Goal: Information Seeking & Learning: Compare options

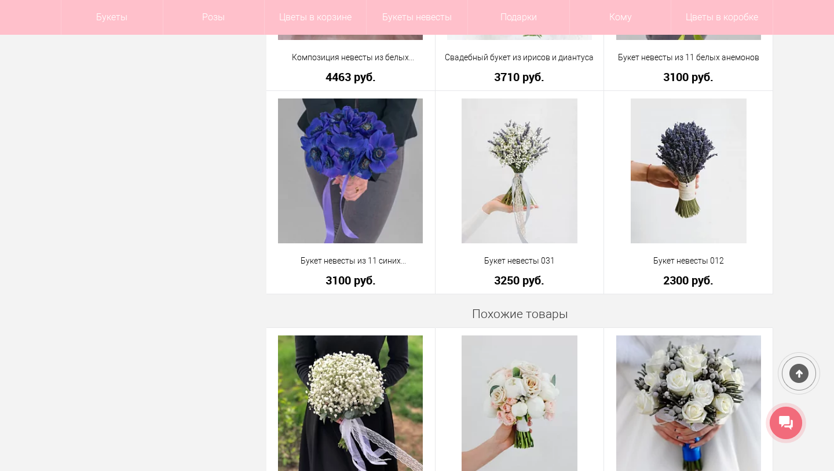
scroll to position [429, 0]
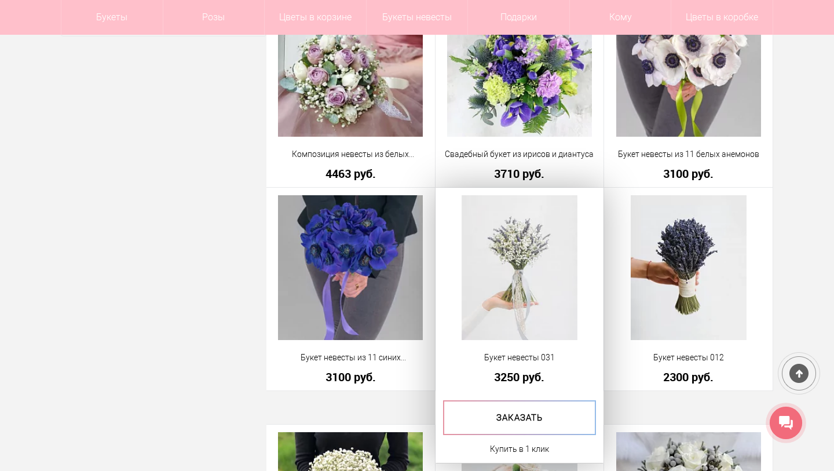
click at [541, 269] on img at bounding box center [520, 267] width 116 height 145
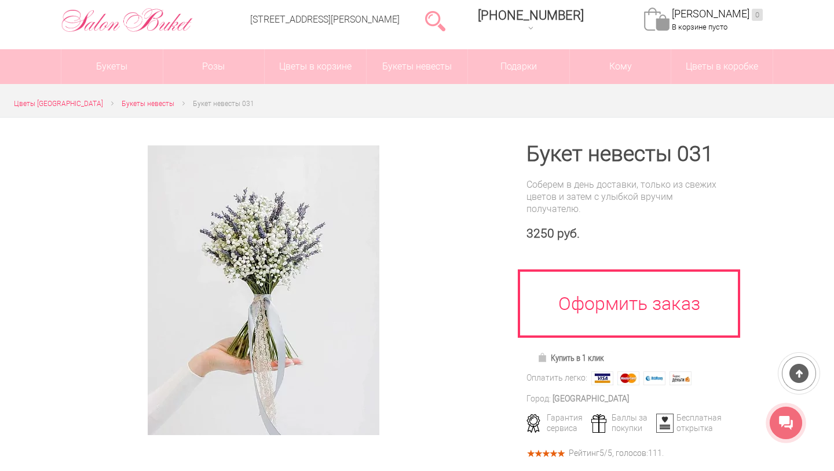
scroll to position [60, 0]
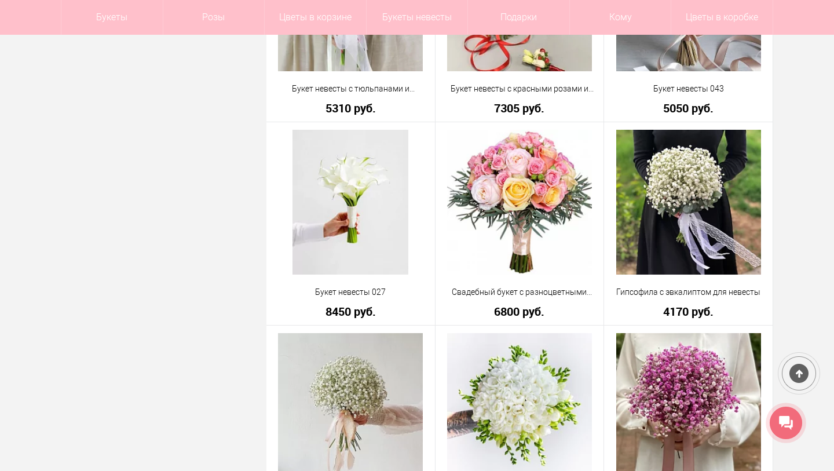
scroll to position [2156, 0]
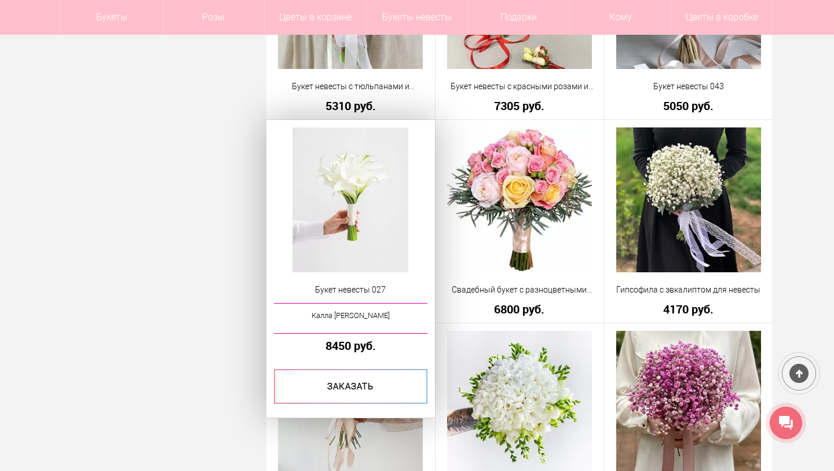
click at [361, 221] on img at bounding box center [350, 199] width 116 height 145
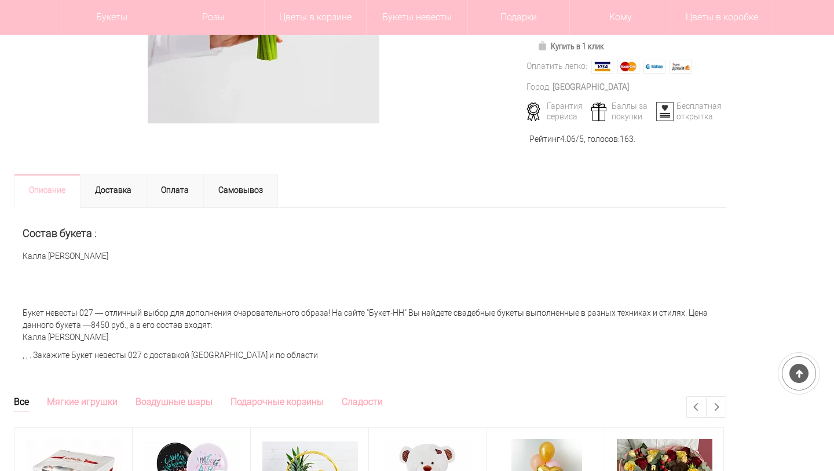
scroll to position [318, 0]
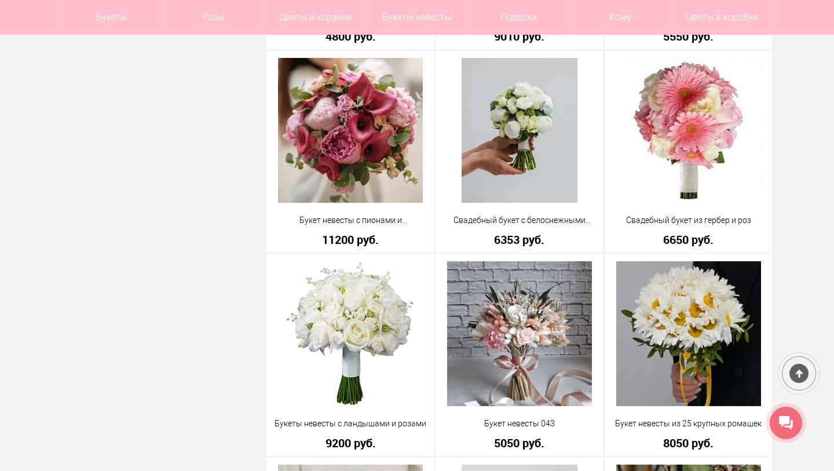
scroll to position [2634, 0]
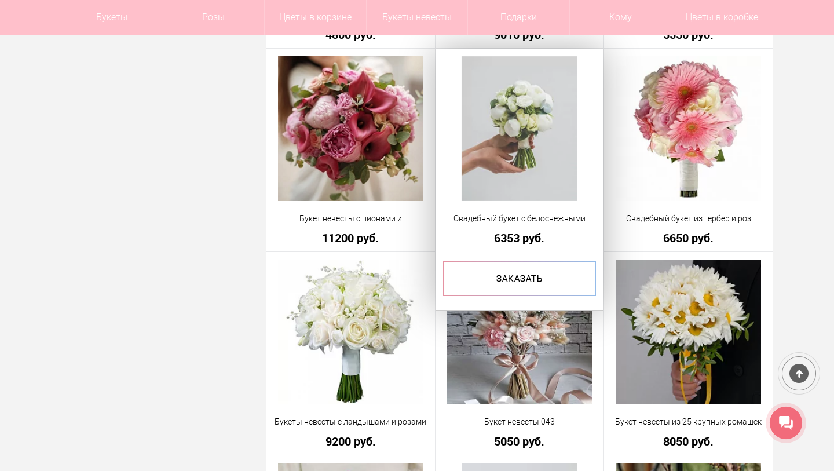
click at [508, 144] on img at bounding box center [520, 128] width 116 height 145
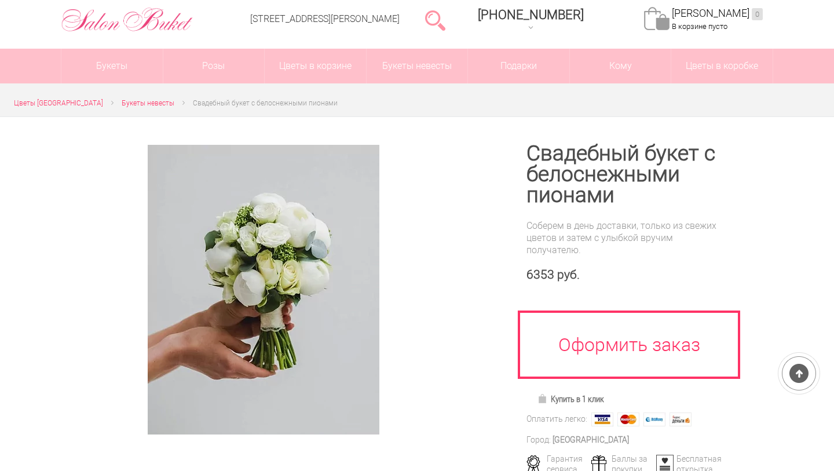
scroll to position [61, 0]
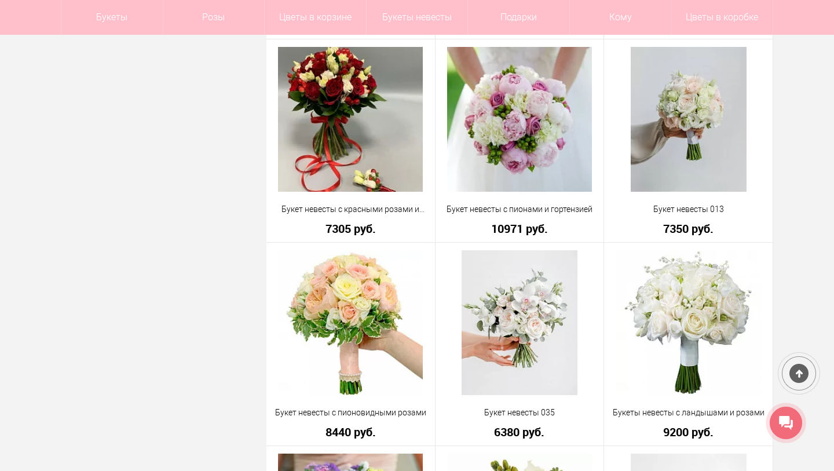
scroll to position [2438, 0]
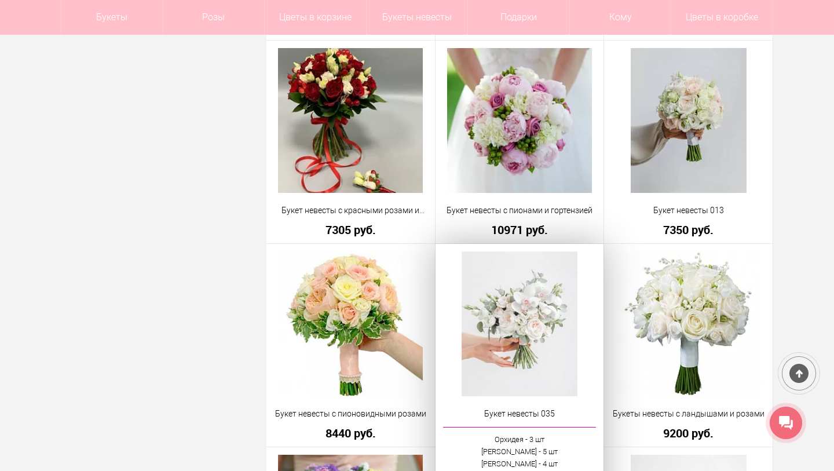
click at [539, 324] on img at bounding box center [520, 323] width 116 height 145
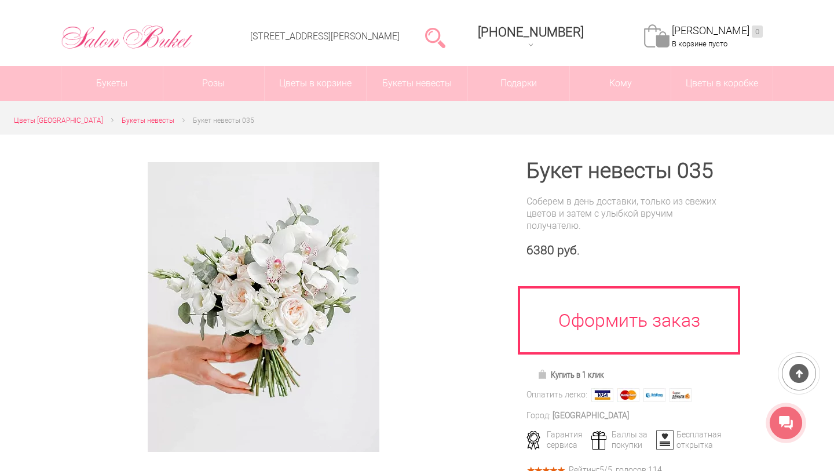
scroll to position [42, 0]
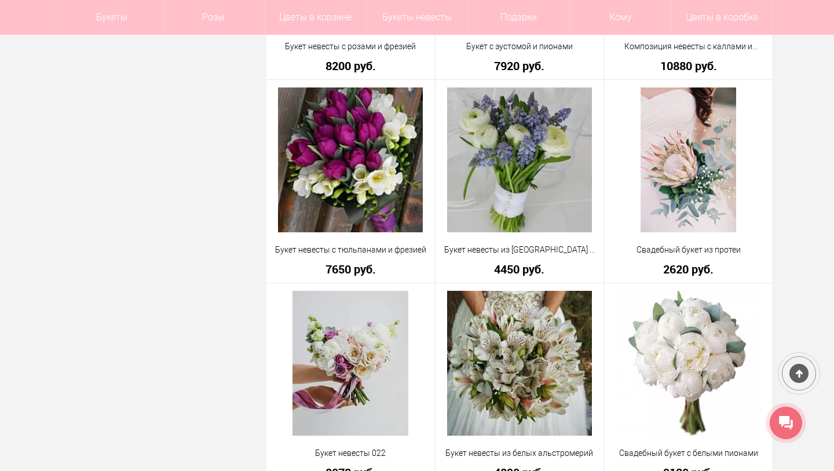
scroll to position [1397, 0]
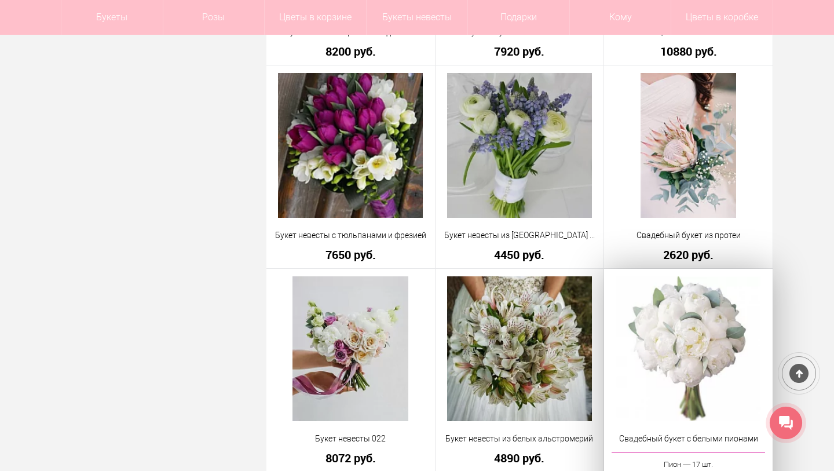
click at [709, 339] on img at bounding box center [688, 348] width 145 height 145
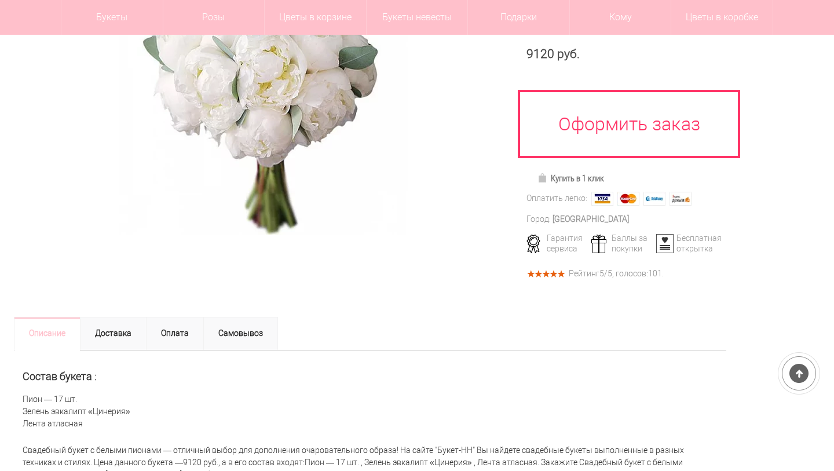
scroll to position [227, 0]
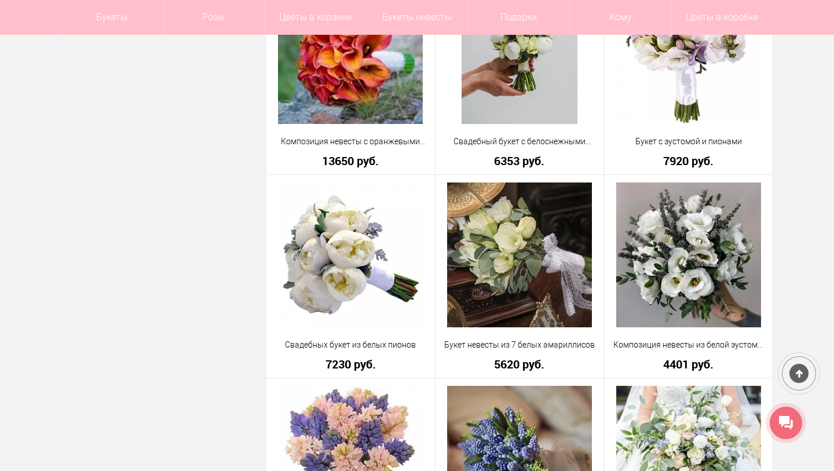
scroll to position [883, 0]
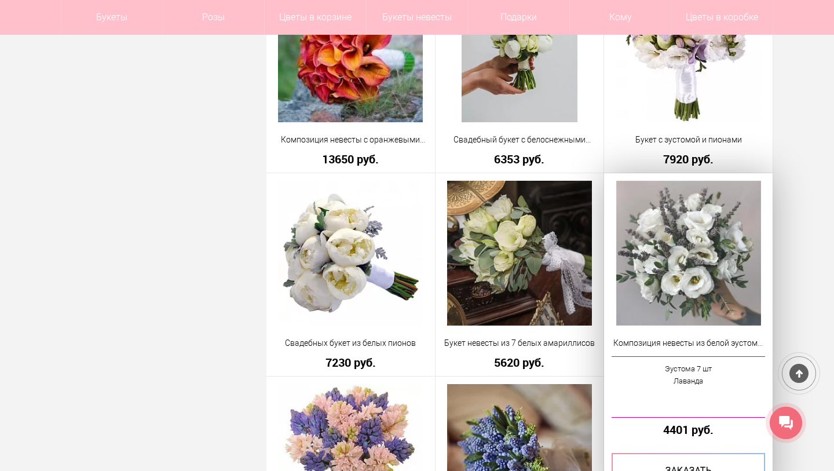
click at [724, 286] on img at bounding box center [688, 253] width 145 height 145
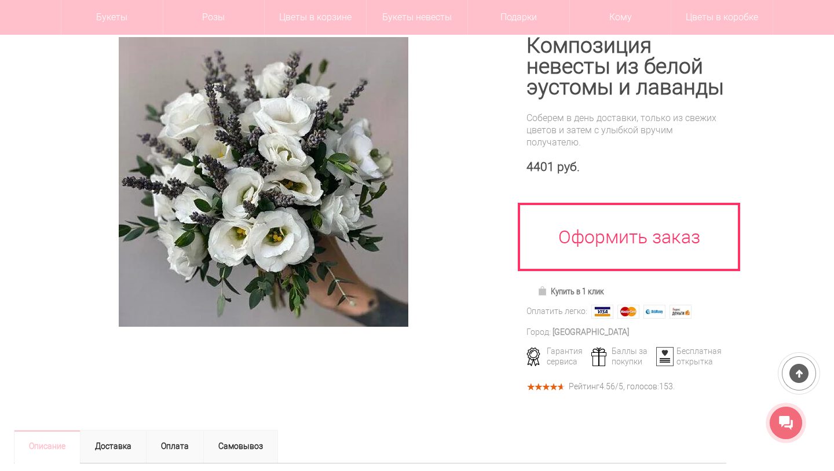
scroll to position [135, 0]
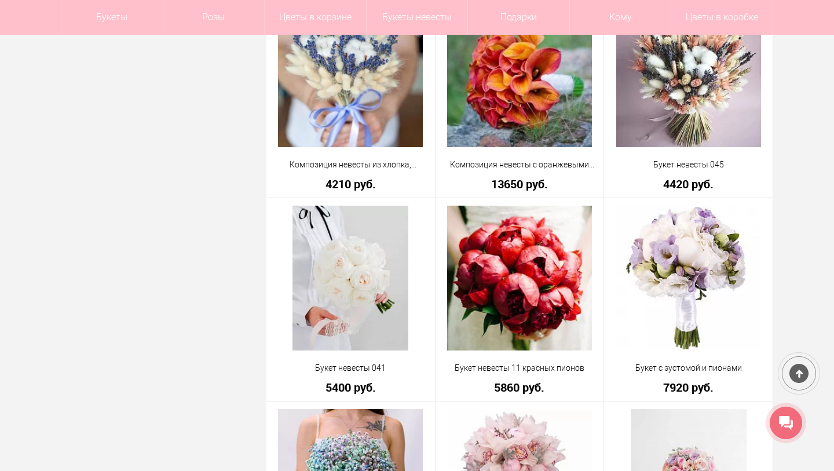
scroll to position [1673, 0]
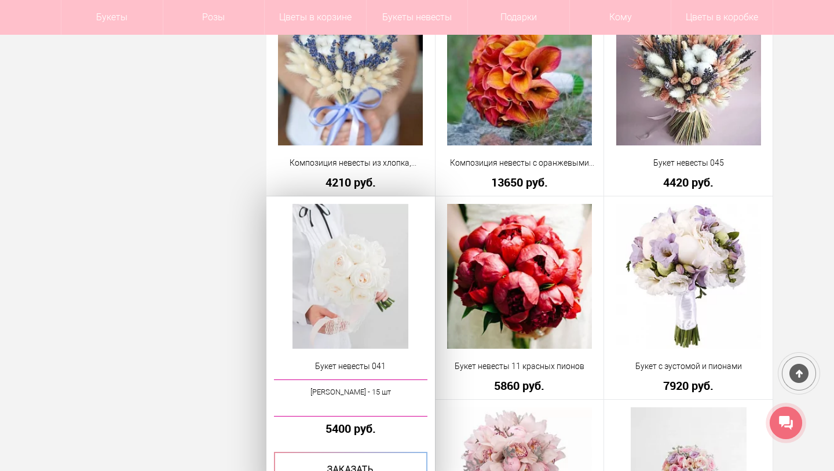
click at [380, 279] on img at bounding box center [350, 276] width 116 height 145
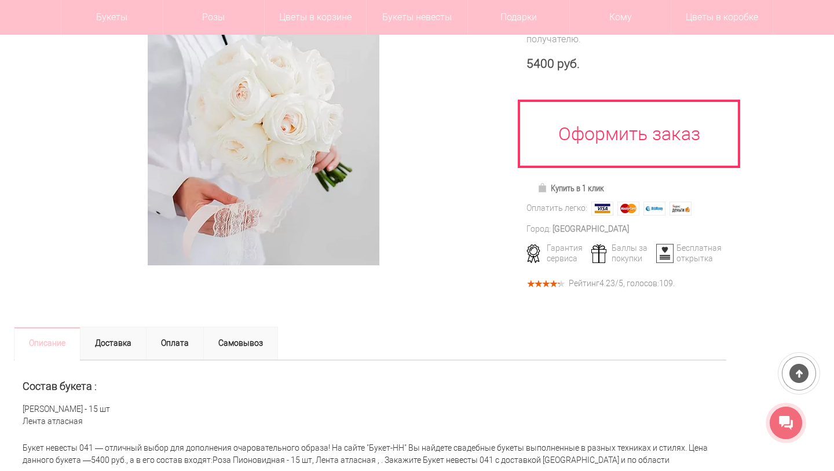
scroll to position [195, 0]
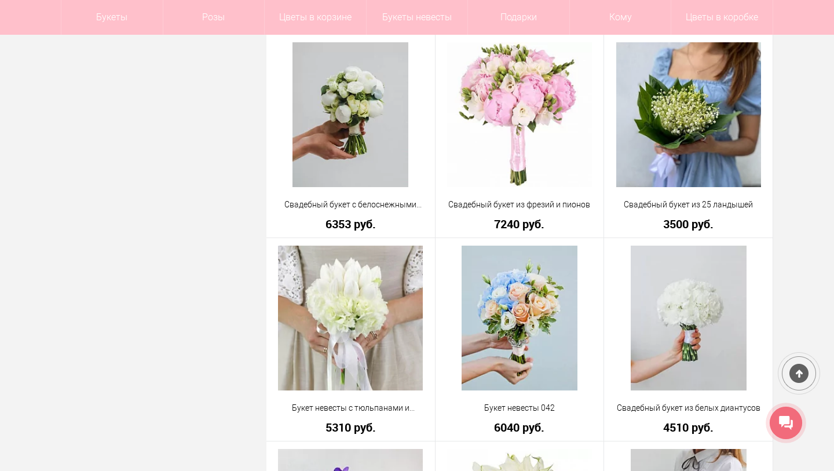
scroll to position [1225, 0]
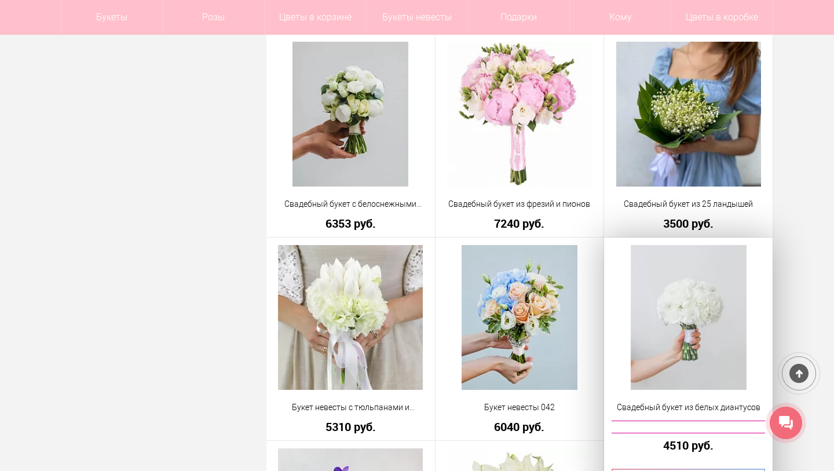
click at [691, 320] on img at bounding box center [689, 317] width 116 height 145
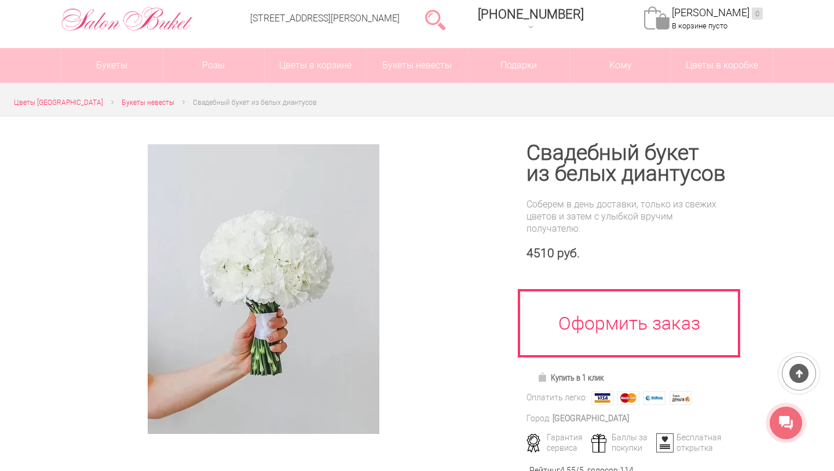
scroll to position [54, 0]
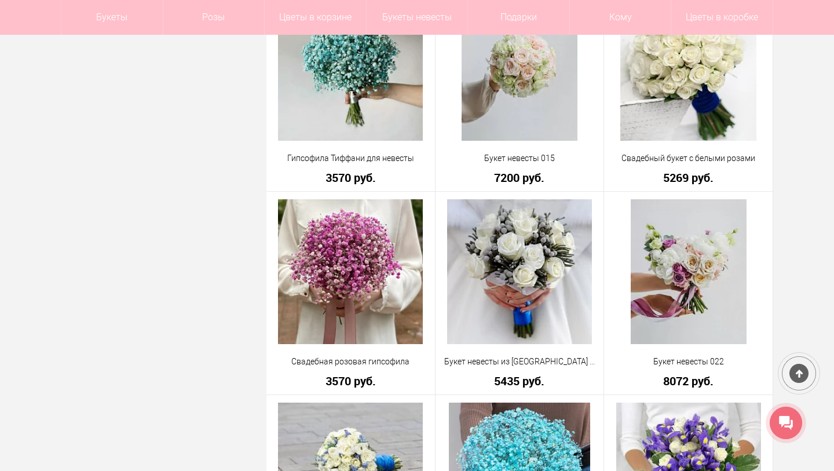
scroll to position [2697, 0]
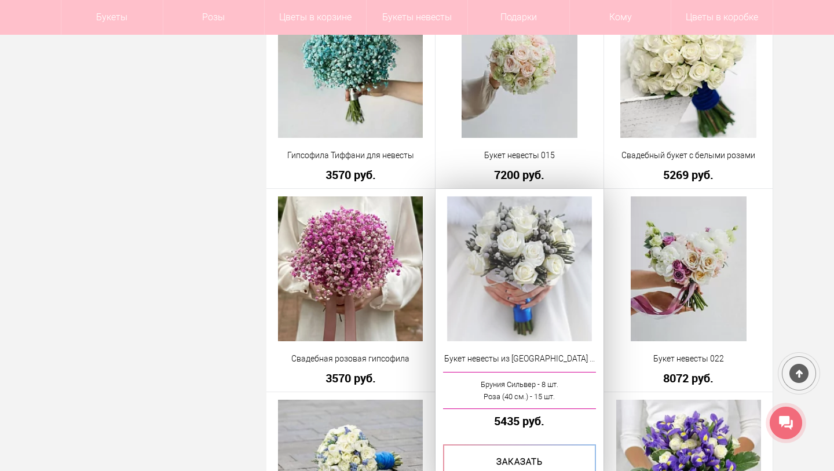
click at [542, 288] on img at bounding box center [519, 268] width 145 height 145
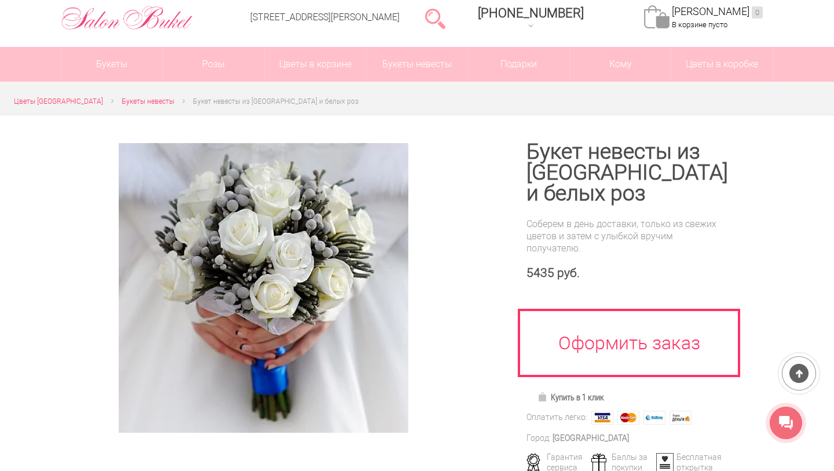
scroll to position [61, 0]
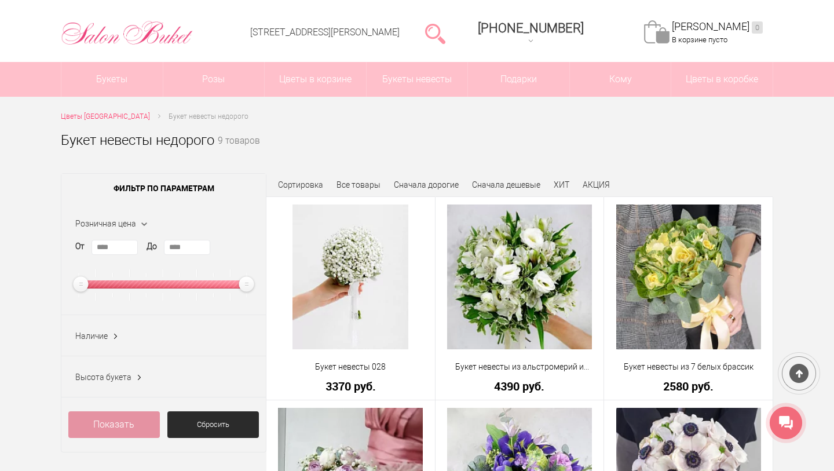
scroll to position [49, 0]
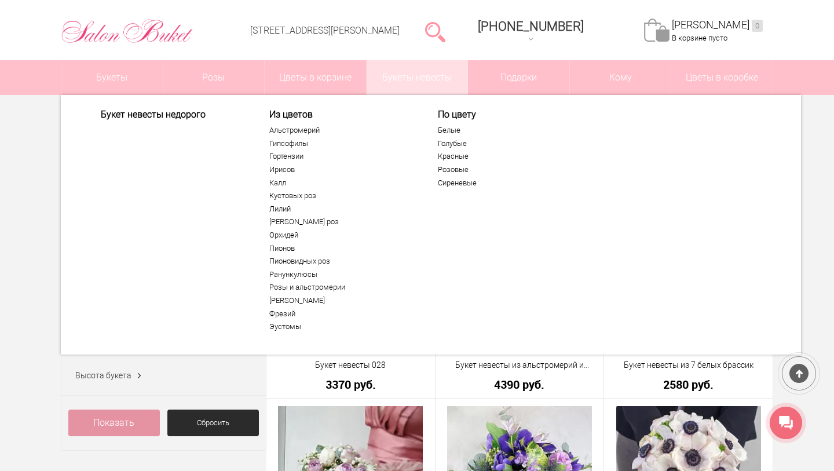
click at [435, 81] on link "Букеты невесты" at bounding box center [417, 77] width 101 height 35
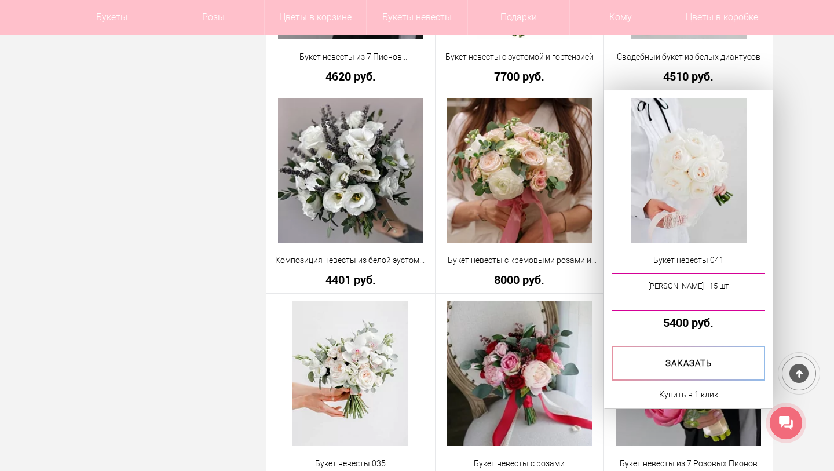
scroll to position [749, 0]
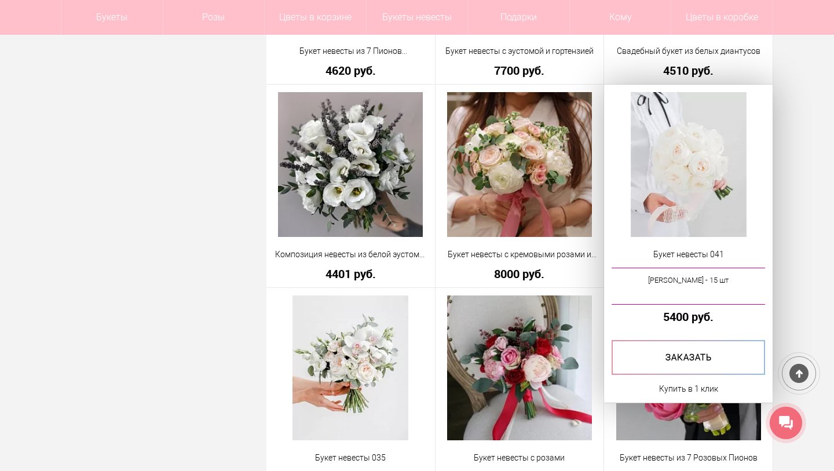
click at [675, 182] on img at bounding box center [689, 164] width 116 height 145
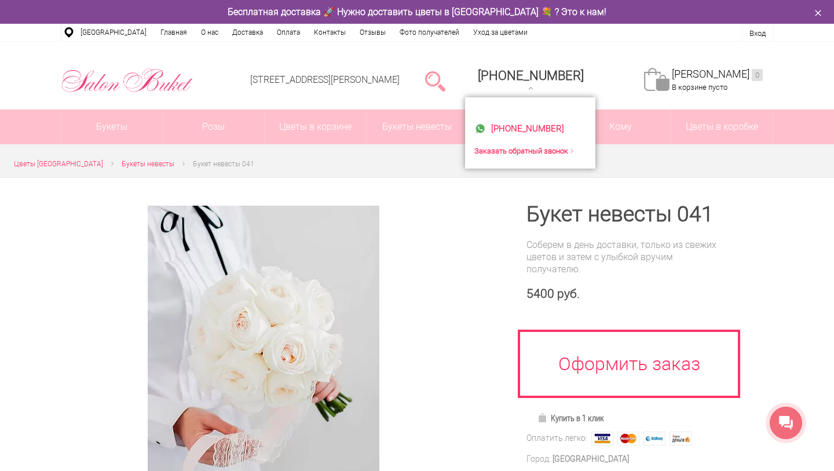
click at [567, 64] on link "[PHONE_NUMBER]" at bounding box center [531, 80] width 120 height 33
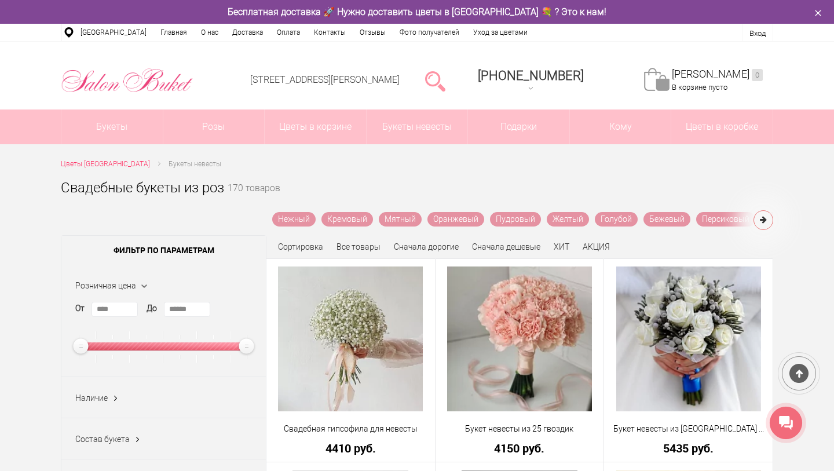
scroll to position [749, 0]
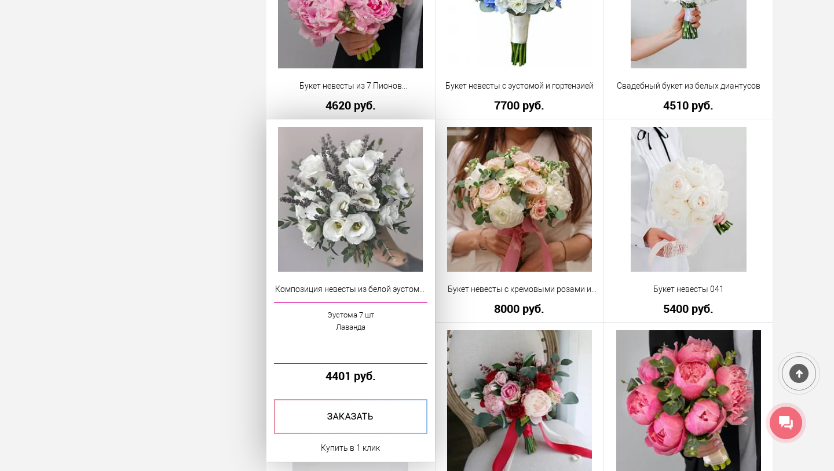
click at [358, 216] on img at bounding box center [350, 199] width 145 height 145
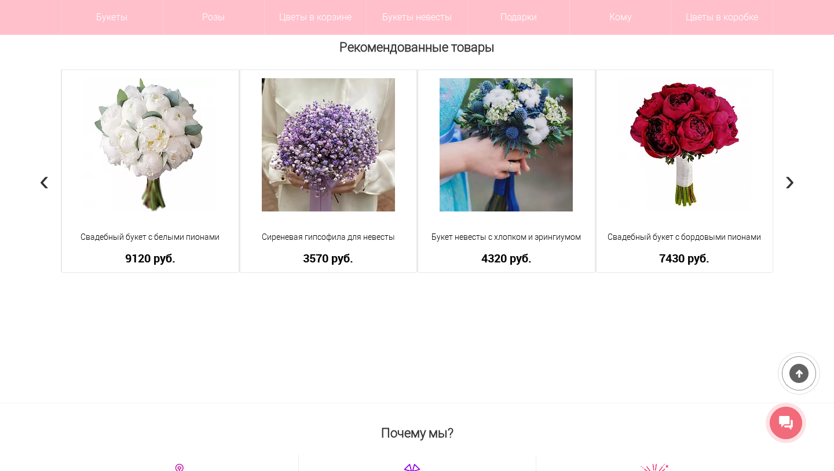
scroll to position [1008, 0]
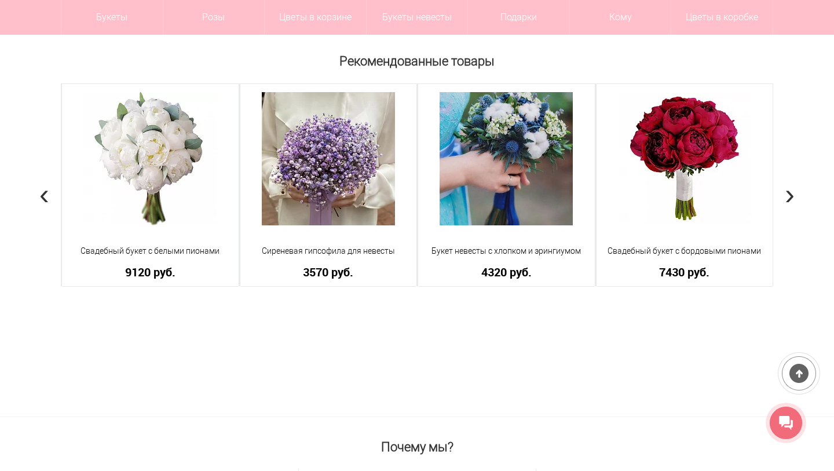
click at [789, 211] on span "›" at bounding box center [790, 194] width 10 height 34
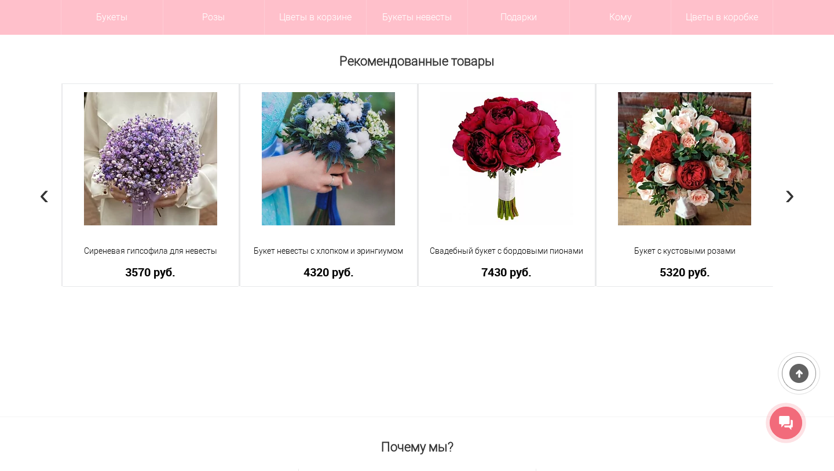
click at [789, 211] on span "›" at bounding box center [790, 194] width 10 height 34
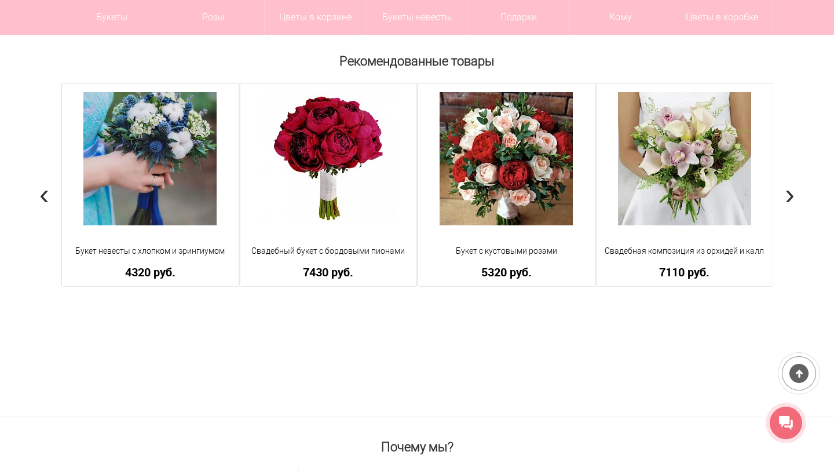
click at [790, 211] on span "›" at bounding box center [790, 194] width 10 height 34
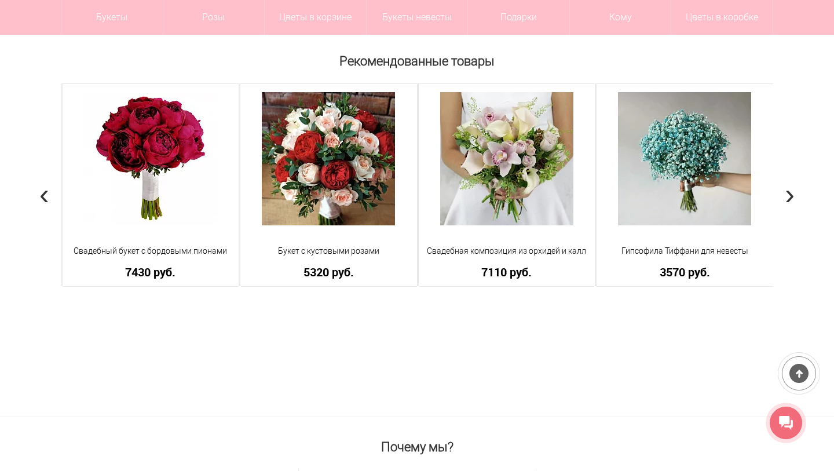
click at [790, 211] on span "›" at bounding box center [790, 194] width 10 height 34
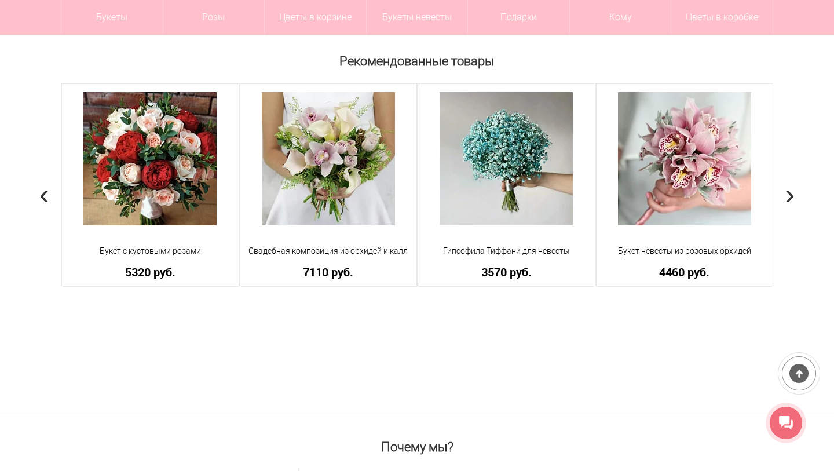
click at [790, 211] on span "›" at bounding box center [790, 194] width 10 height 34
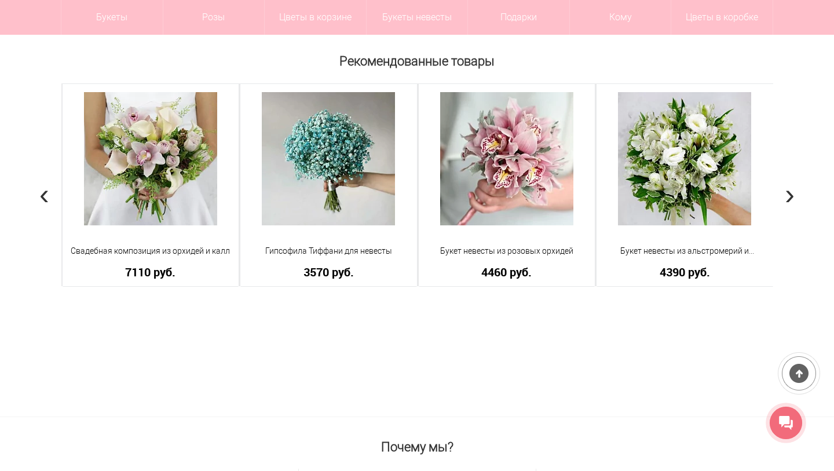
click at [790, 211] on span "›" at bounding box center [790, 194] width 10 height 34
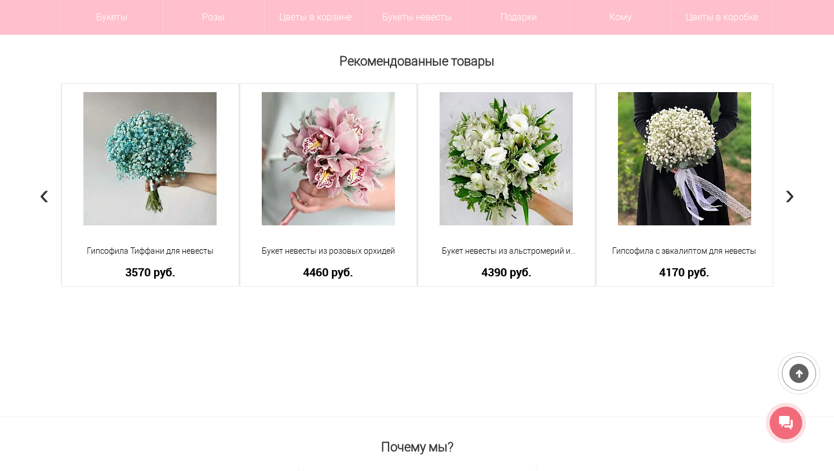
click at [789, 211] on span "›" at bounding box center [790, 194] width 10 height 34
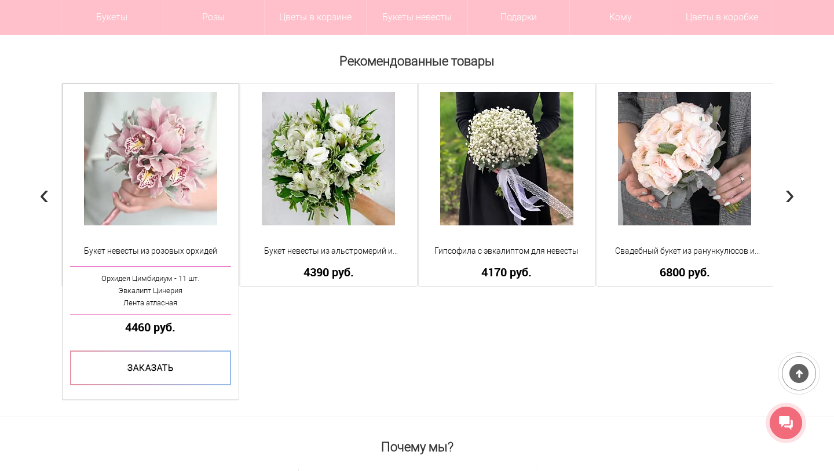
click at [177, 164] on img at bounding box center [150, 158] width 133 height 133
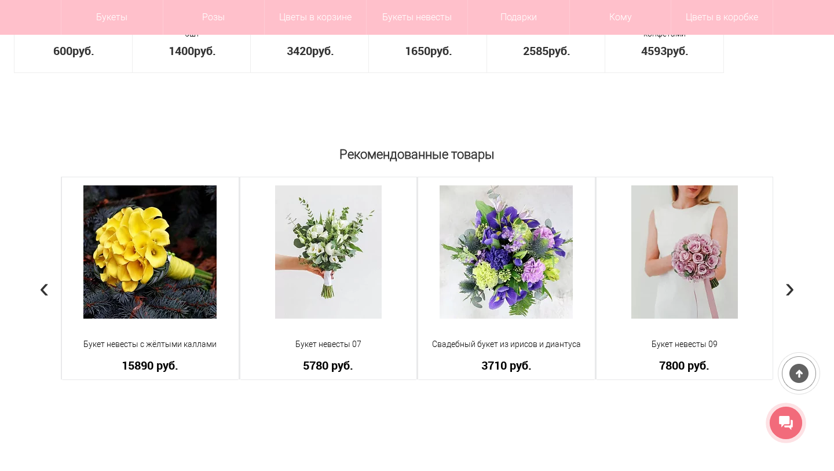
scroll to position [888, 0]
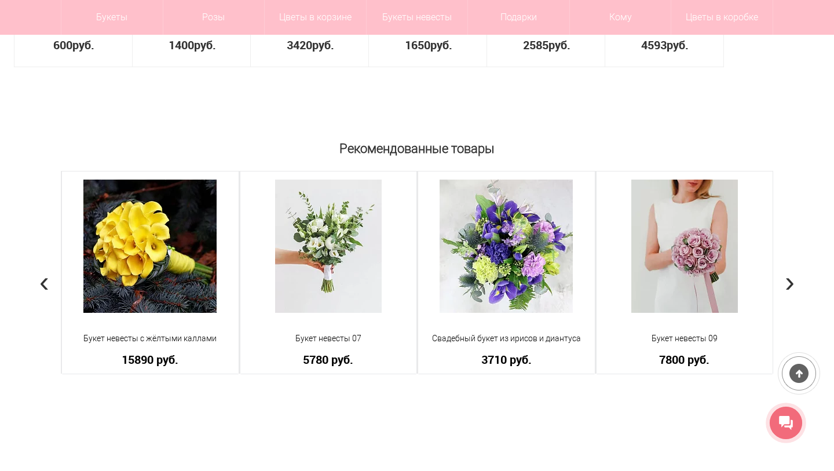
click at [786, 276] on span "›" at bounding box center [790, 282] width 10 height 34
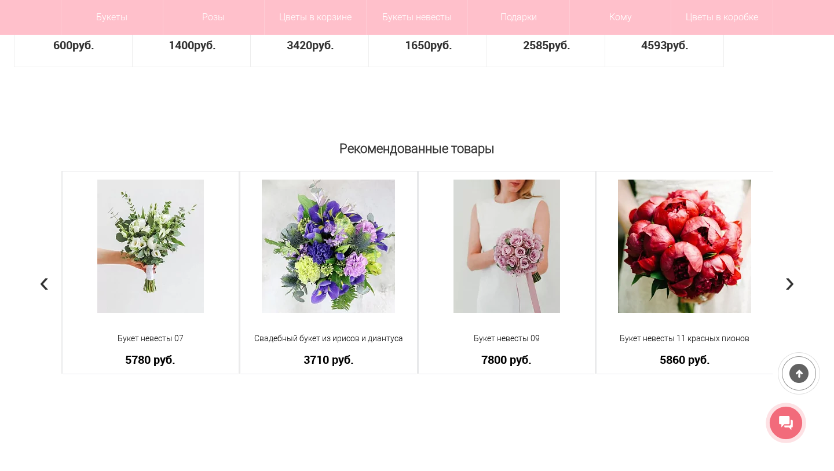
click at [786, 276] on span "›" at bounding box center [790, 282] width 10 height 34
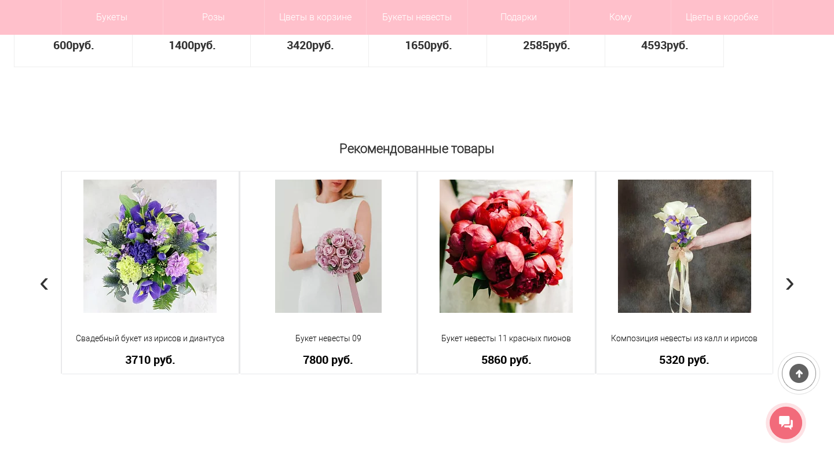
click at [783, 281] on div "Рекомендованные товары Букет невесты 028 Гипсофила - 7 шт Зелень Лента атласная…" at bounding box center [417, 319] width 834 height 367
click at [787, 281] on span "›" at bounding box center [790, 282] width 10 height 34
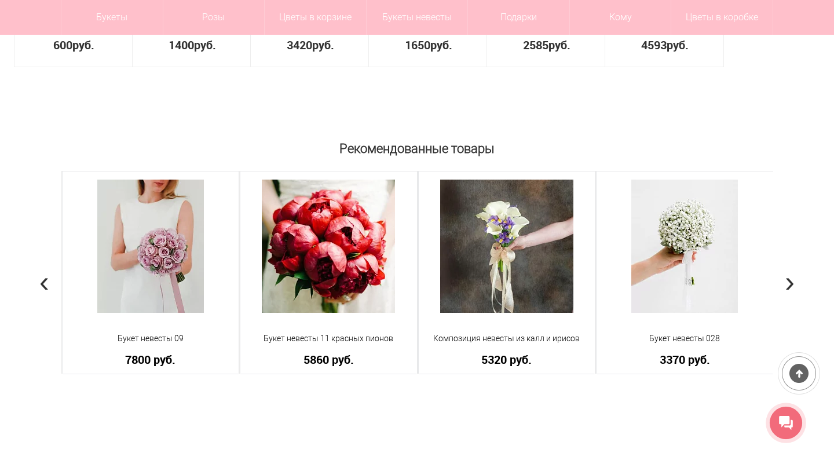
click at [788, 281] on span "›" at bounding box center [790, 282] width 10 height 34
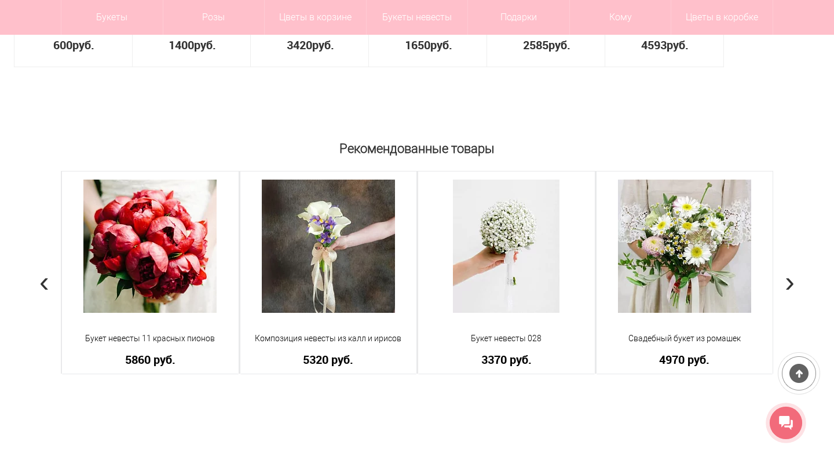
click at [788, 281] on span "›" at bounding box center [790, 282] width 10 height 34
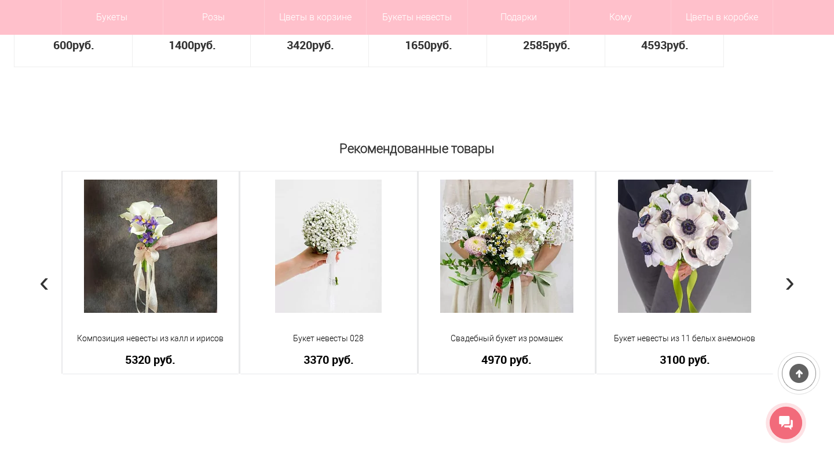
click at [788, 281] on span "›" at bounding box center [790, 282] width 10 height 34
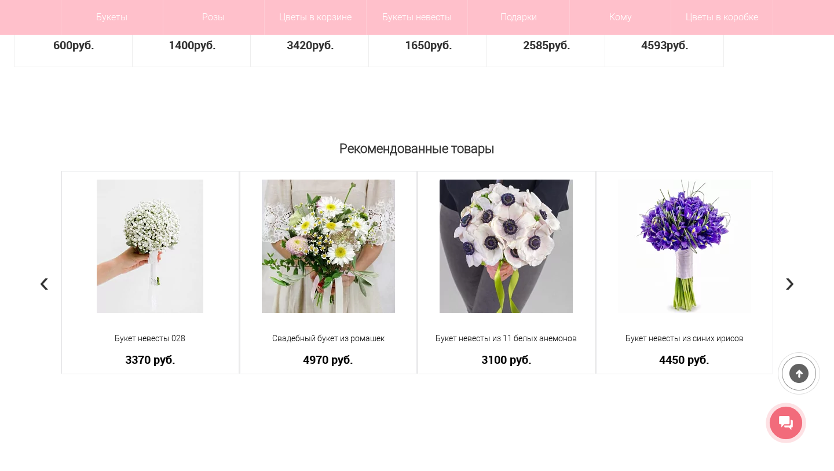
click at [788, 281] on span "›" at bounding box center [790, 282] width 10 height 34
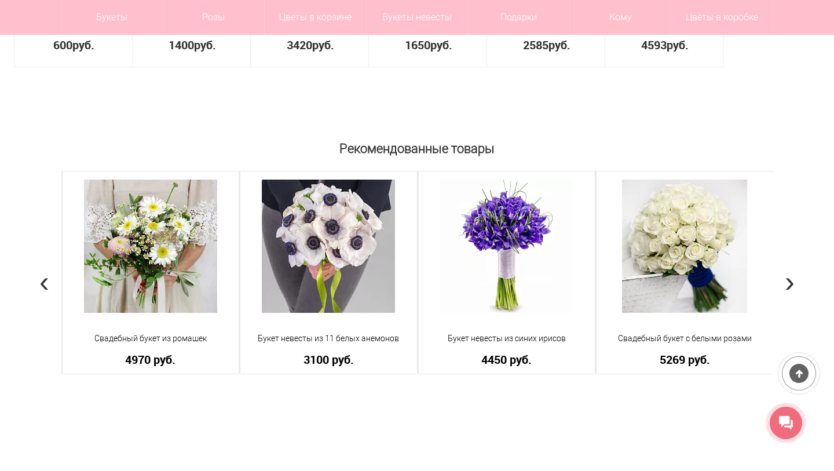
click at [788, 281] on span "›" at bounding box center [790, 282] width 10 height 34
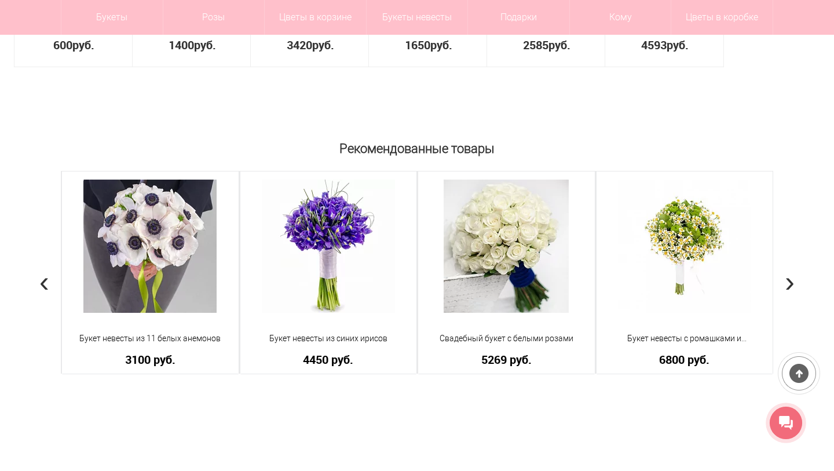
click at [788, 281] on span "›" at bounding box center [790, 282] width 10 height 34
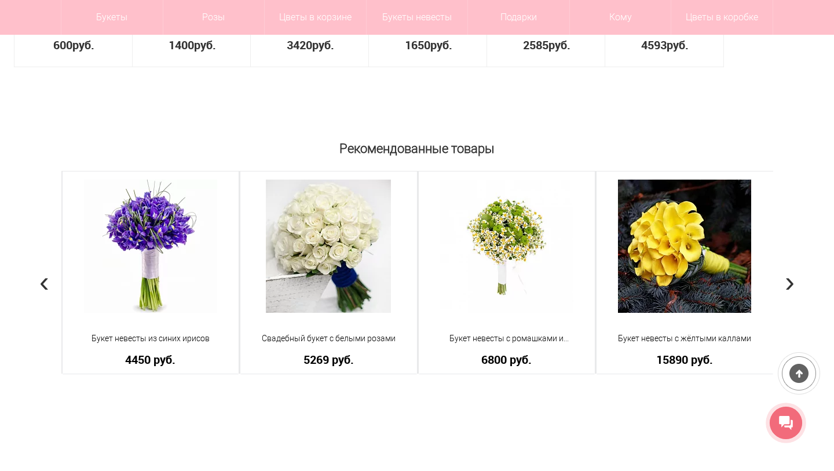
click at [790, 279] on span "›" at bounding box center [790, 282] width 10 height 34
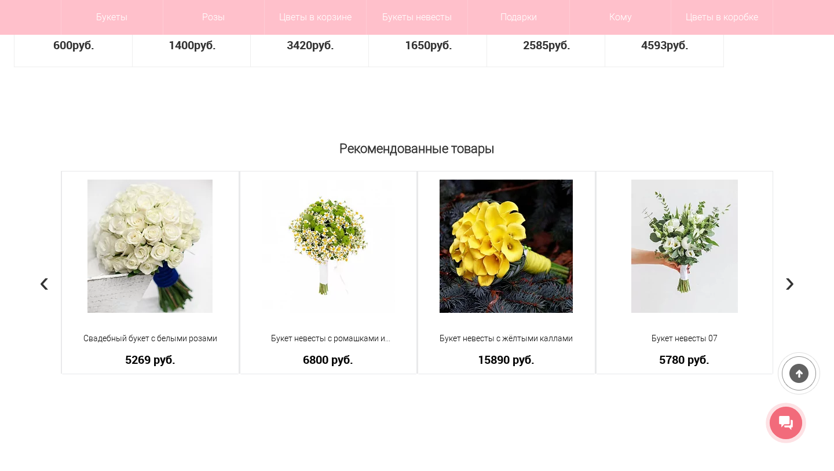
click at [790, 279] on span "›" at bounding box center [790, 282] width 10 height 34
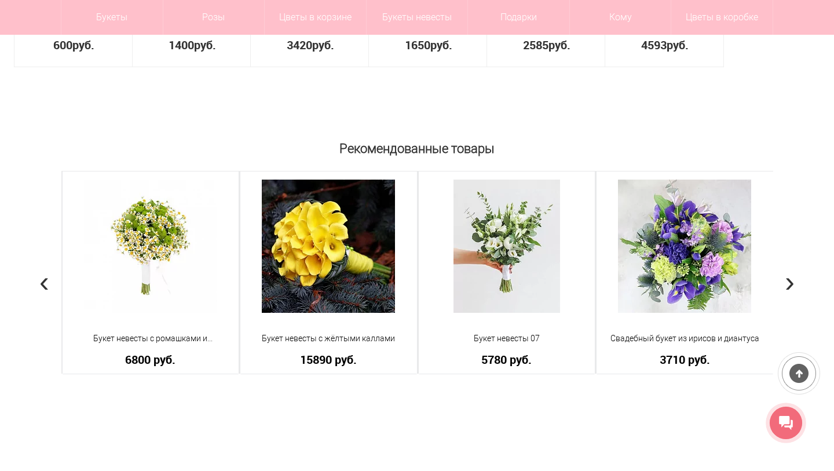
click at [790, 279] on span "›" at bounding box center [790, 282] width 10 height 34
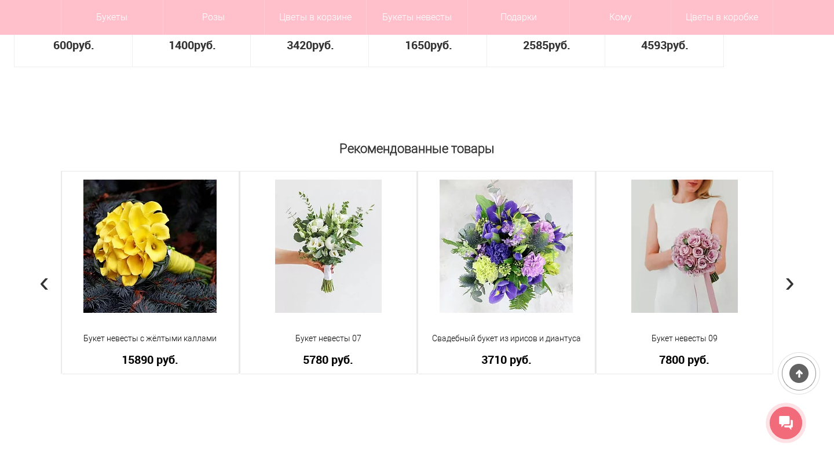
click at [790, 279] on span "›" at bounding box center [790, 282] width 10 height 34
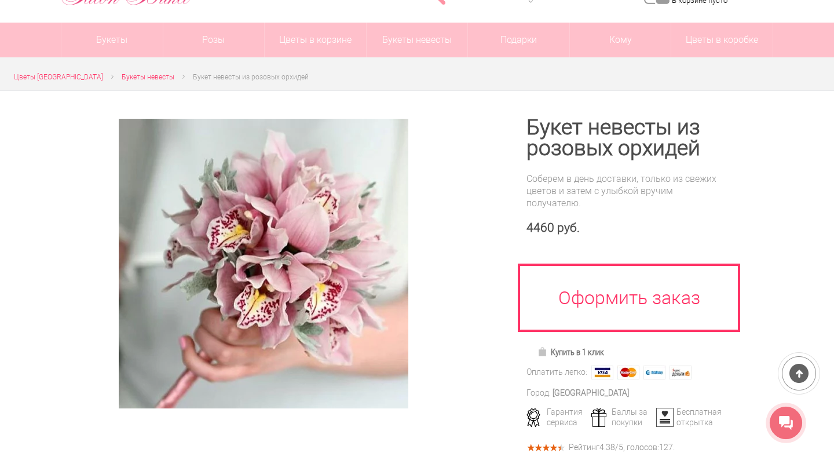
scroll to position [97, 0]
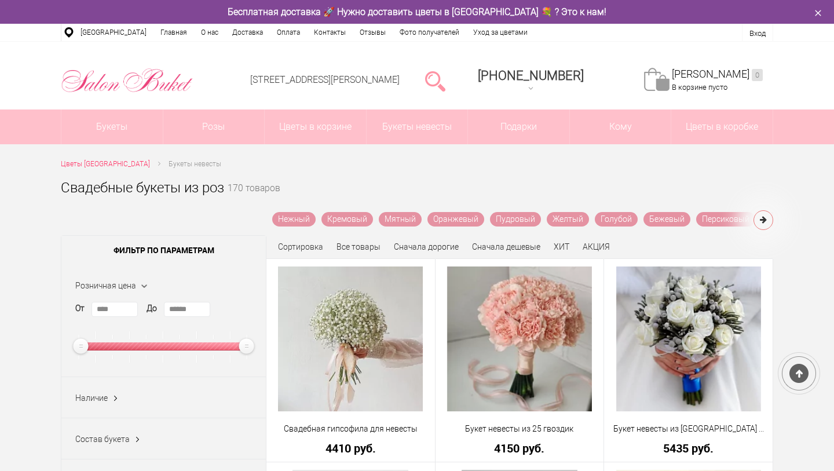
scroll to position [749, 0]
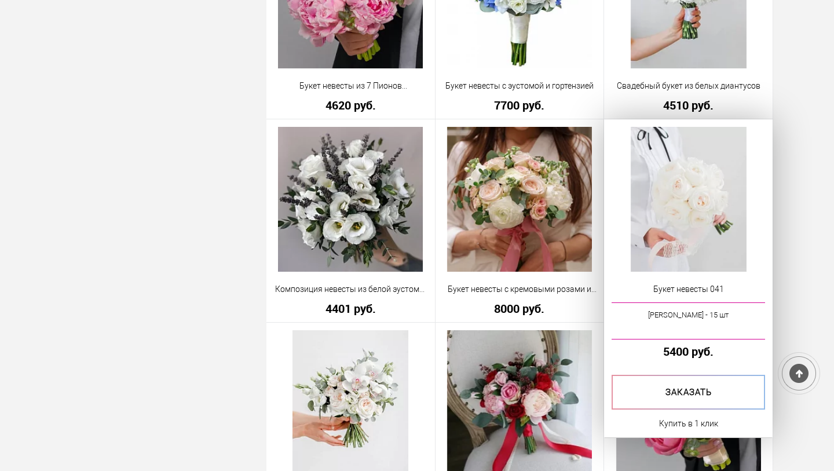
click at [671, 224] on img at bounding box center [689, 199] width 116 height 145
